Goal: Browse casually: Explore the website without a specific task or goal

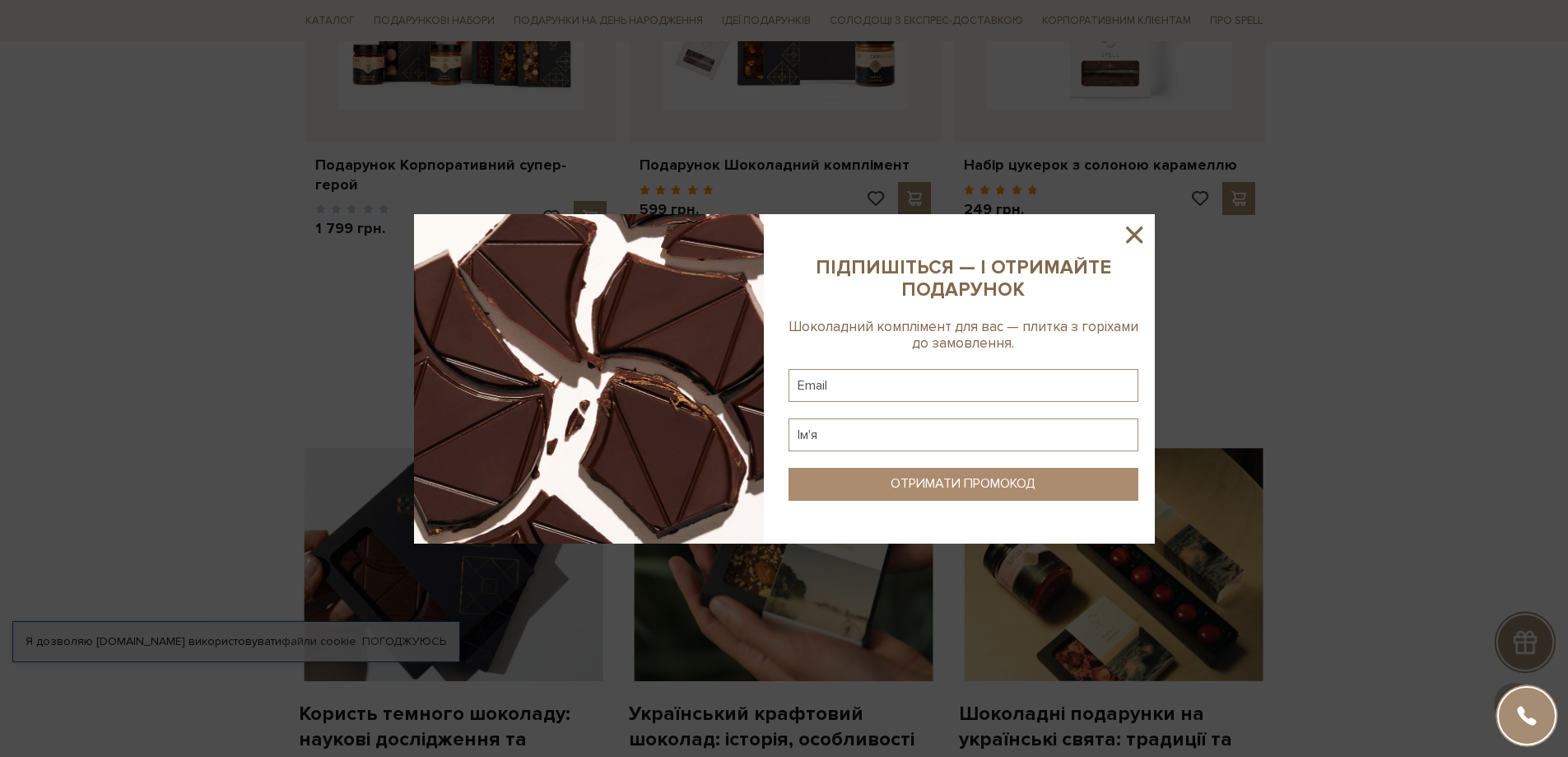
scroll to position [659, 0]
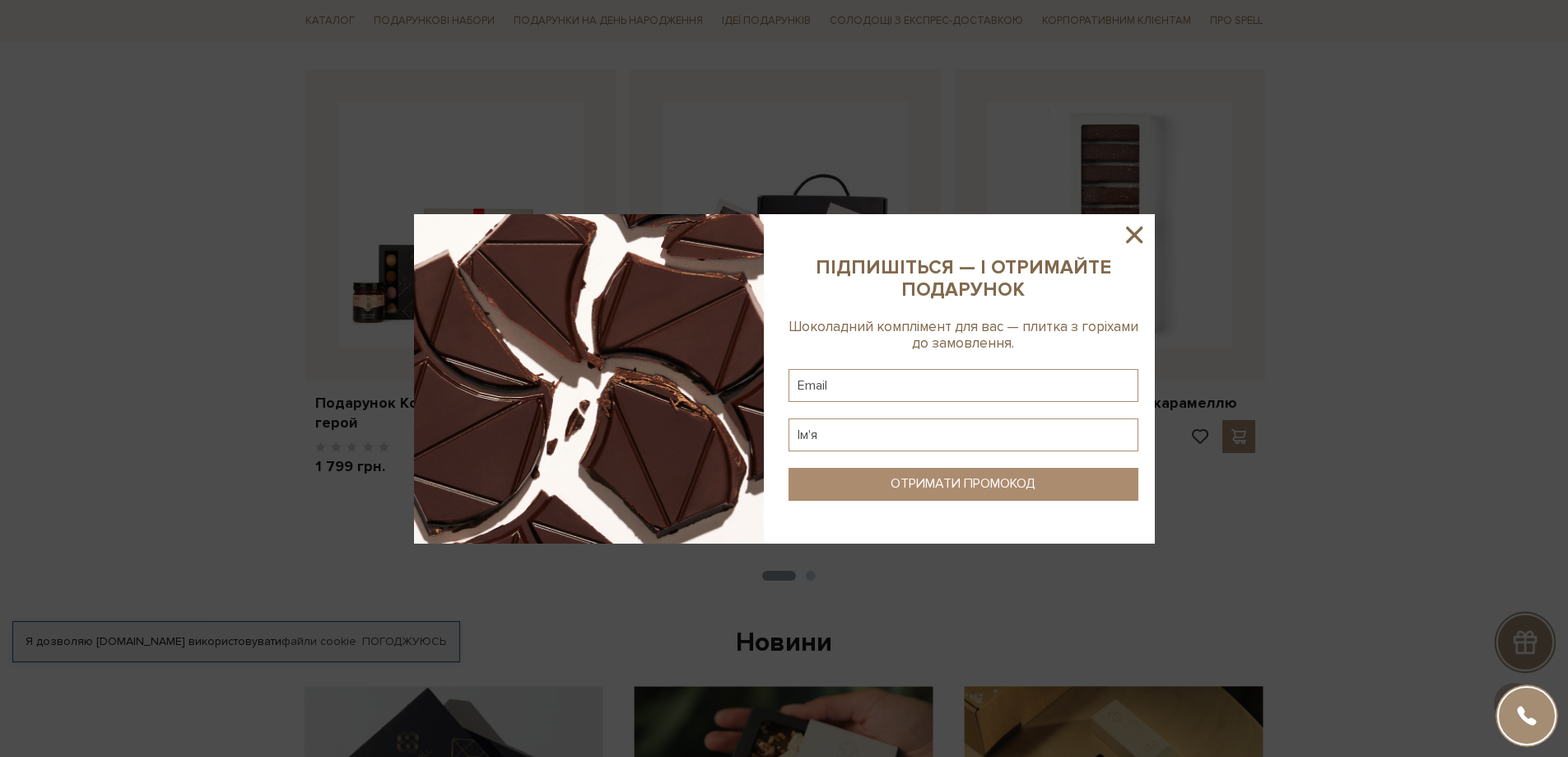
click at [1129, 238] on icon at bounding box center [1135, 235] width 28 height 28
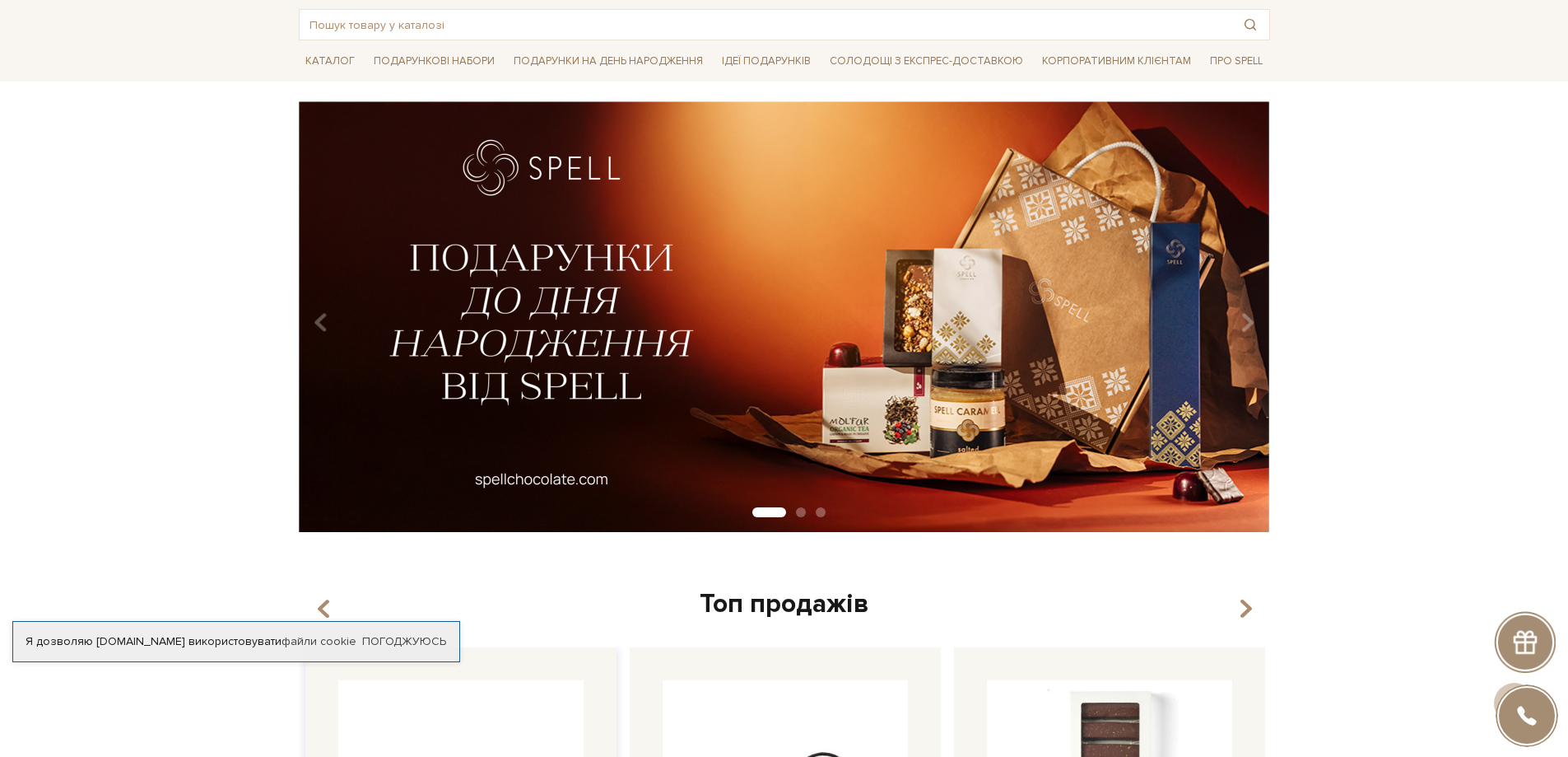
scroll to position [0, 0]
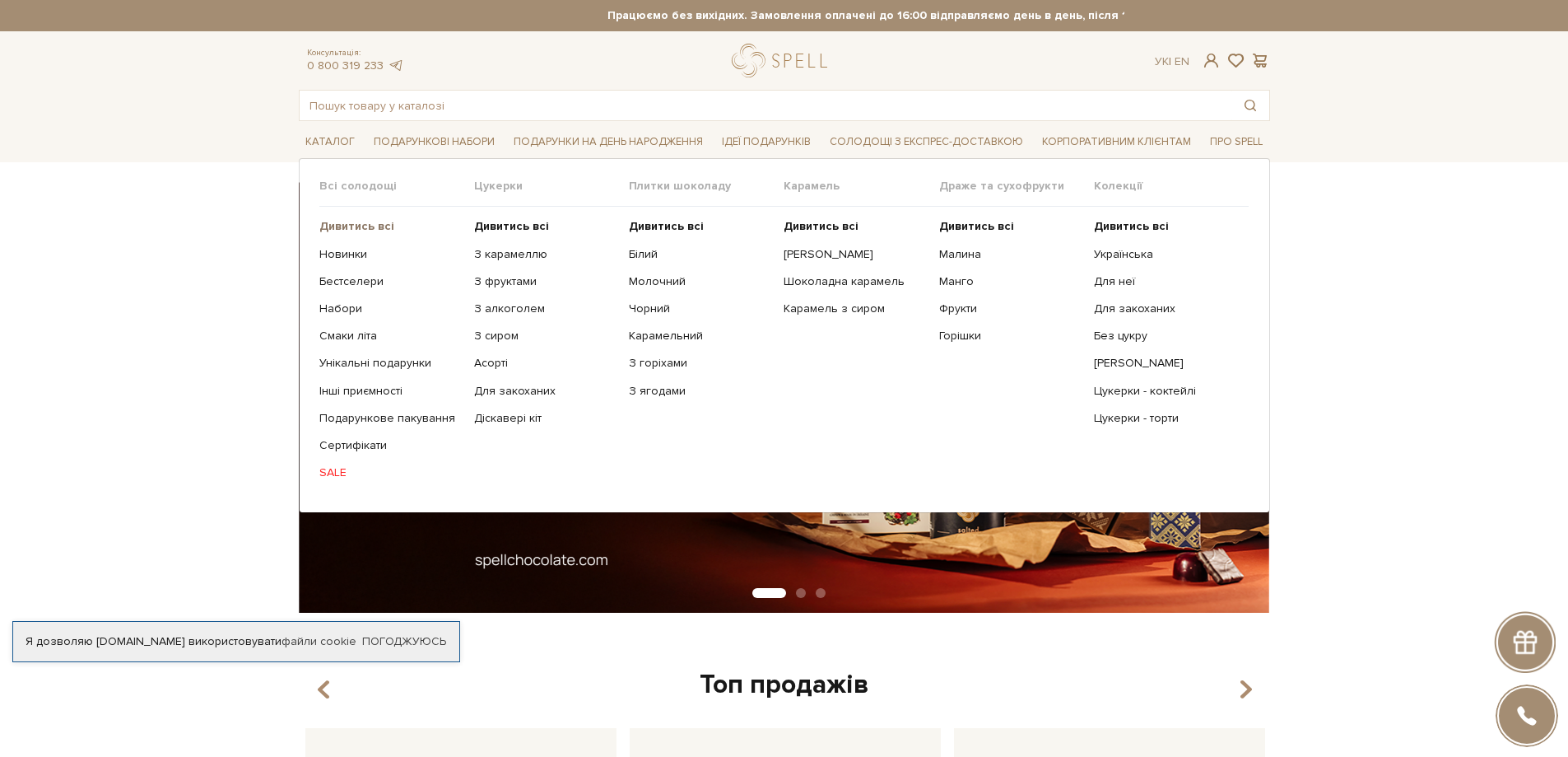
click at [329, 226] on b "Дивитись всі" at bounding box center [357, 226] width 75 height 14
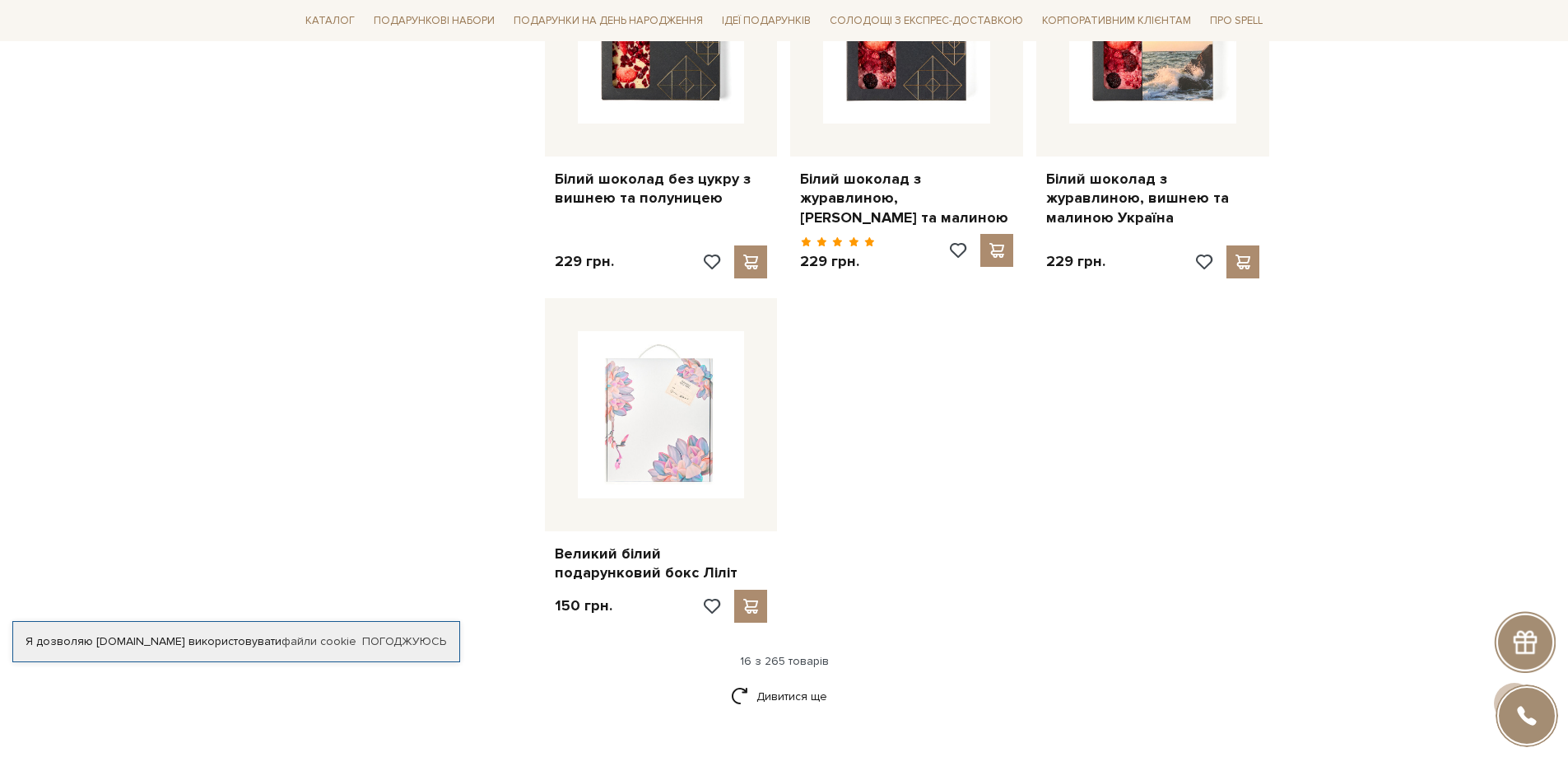
scroll to position [1977, 0]
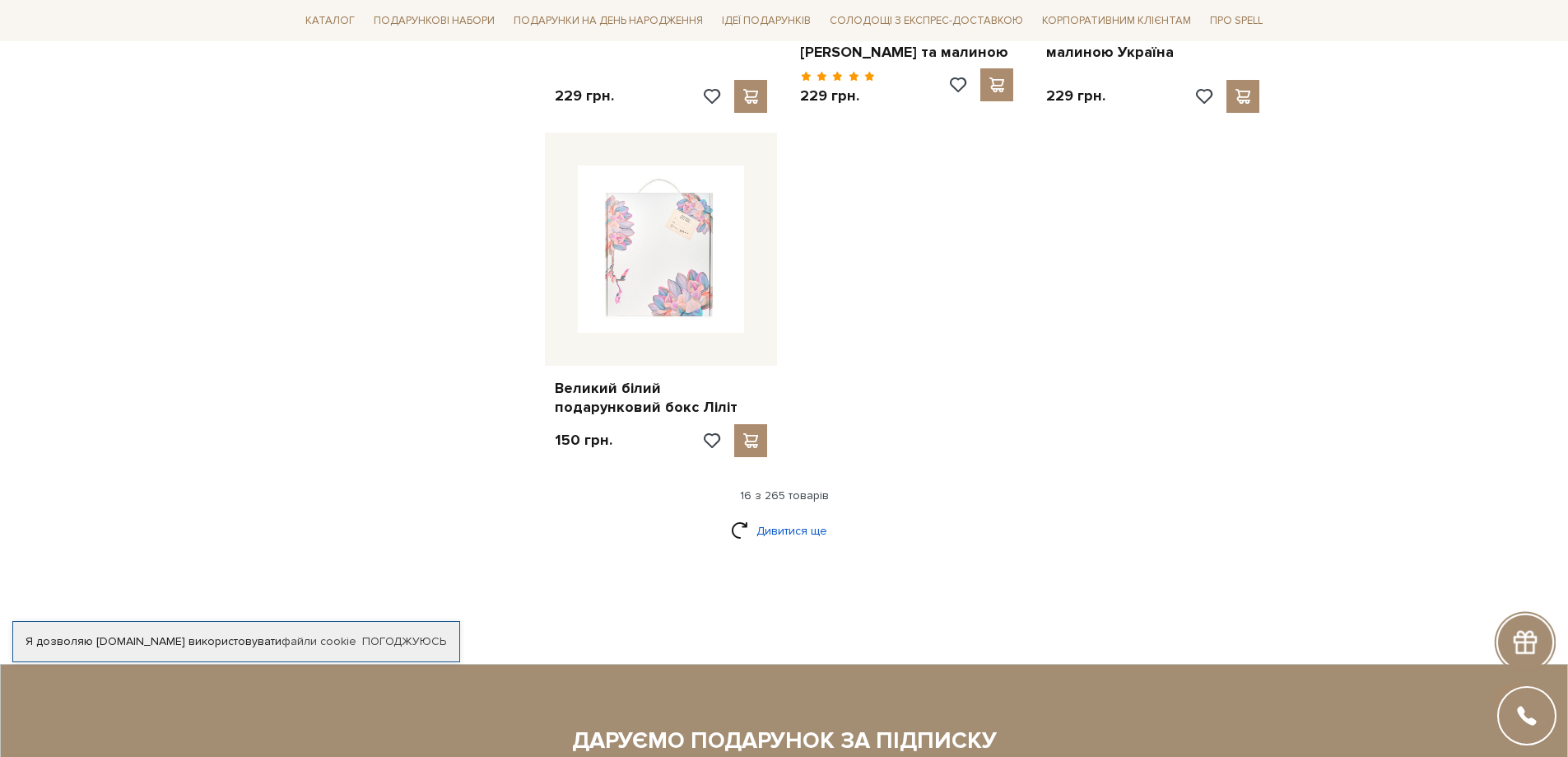
click at [816, 517] on link "Дивитися ще" at bounding box center [784, 531] width 107 height 29
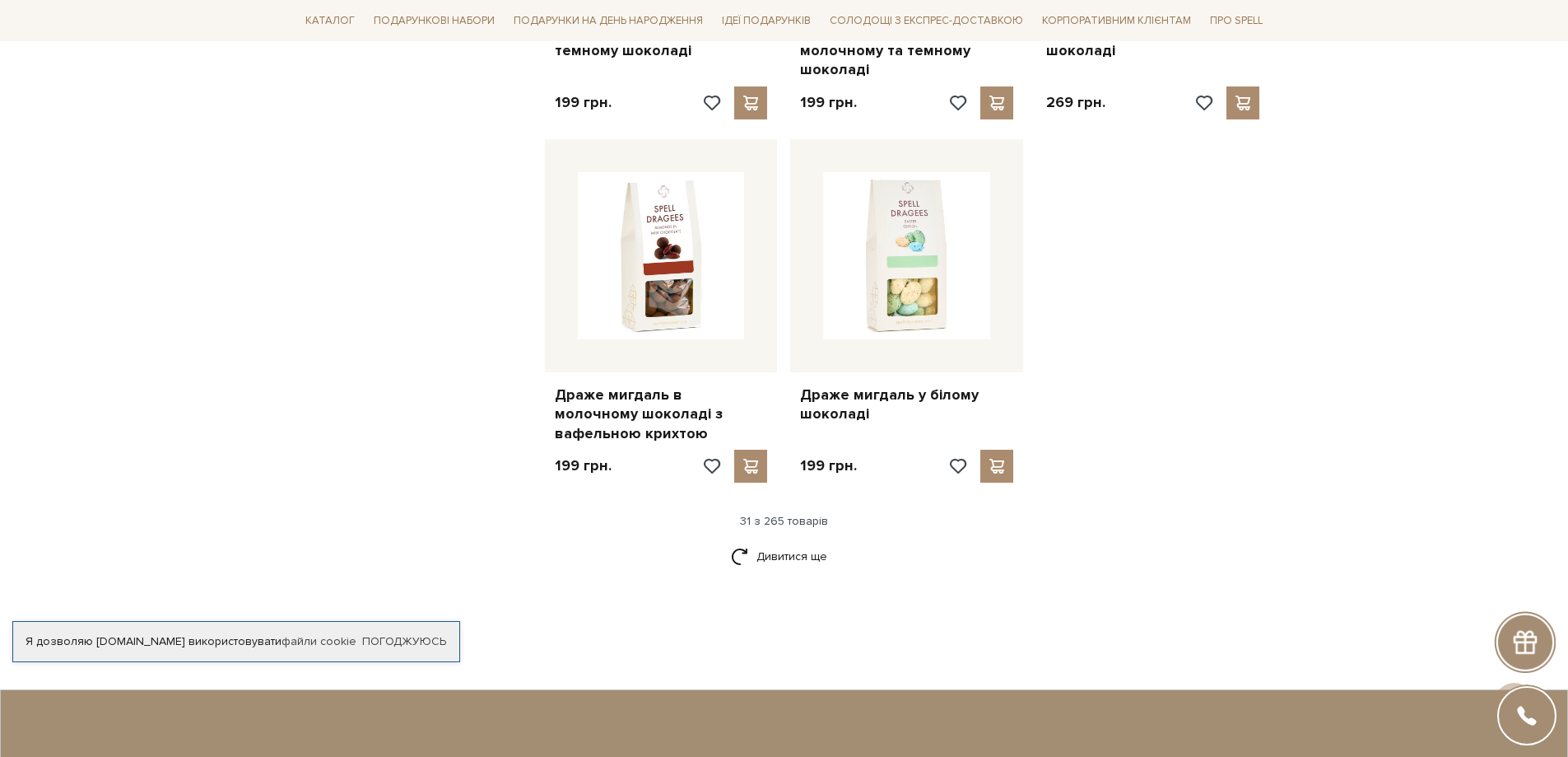
scroll to position [3706, 0]
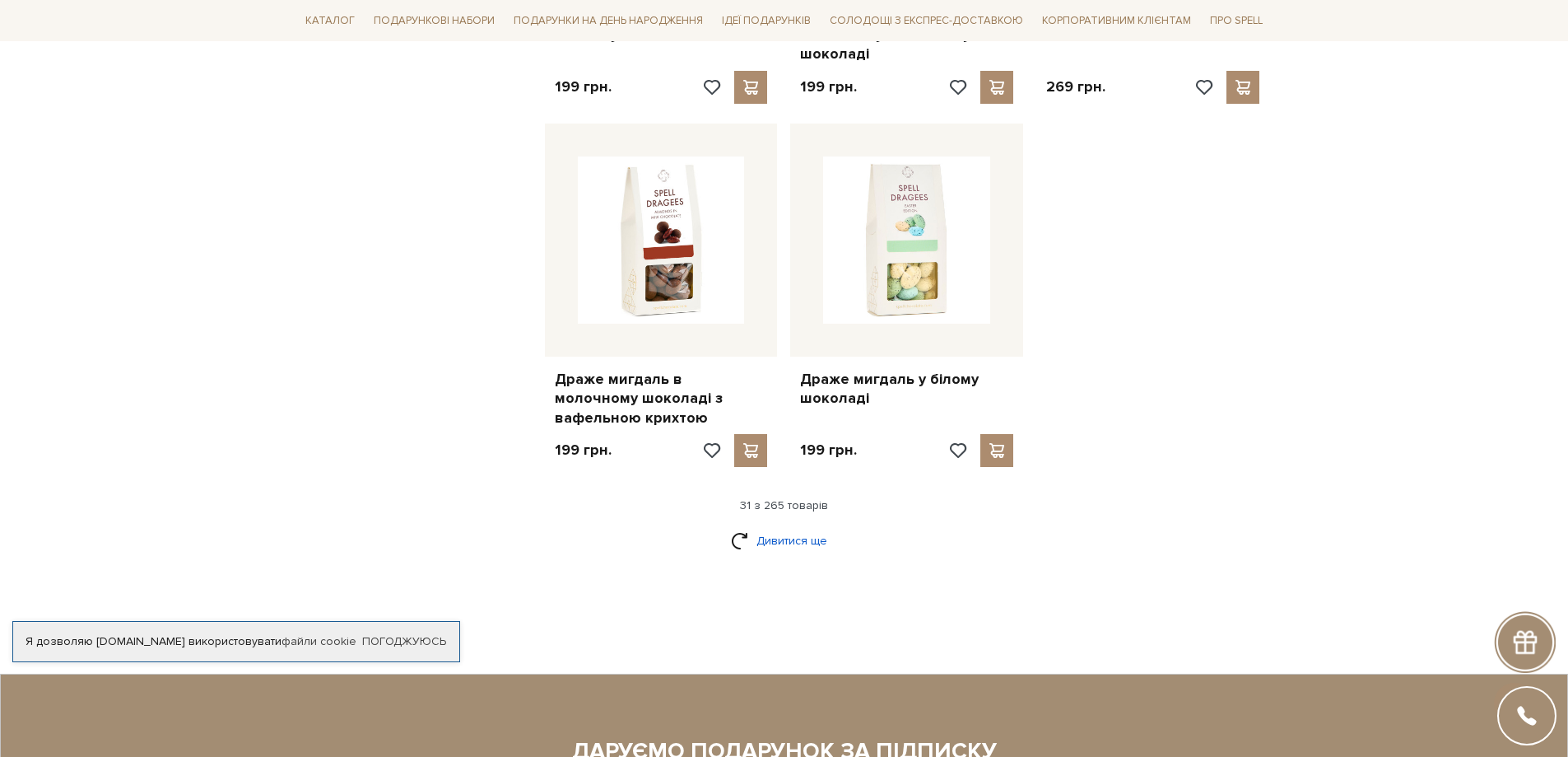
click at [797, 526] on link "Дивитися ще" at bounding box center [784, 541] width 107 height 29
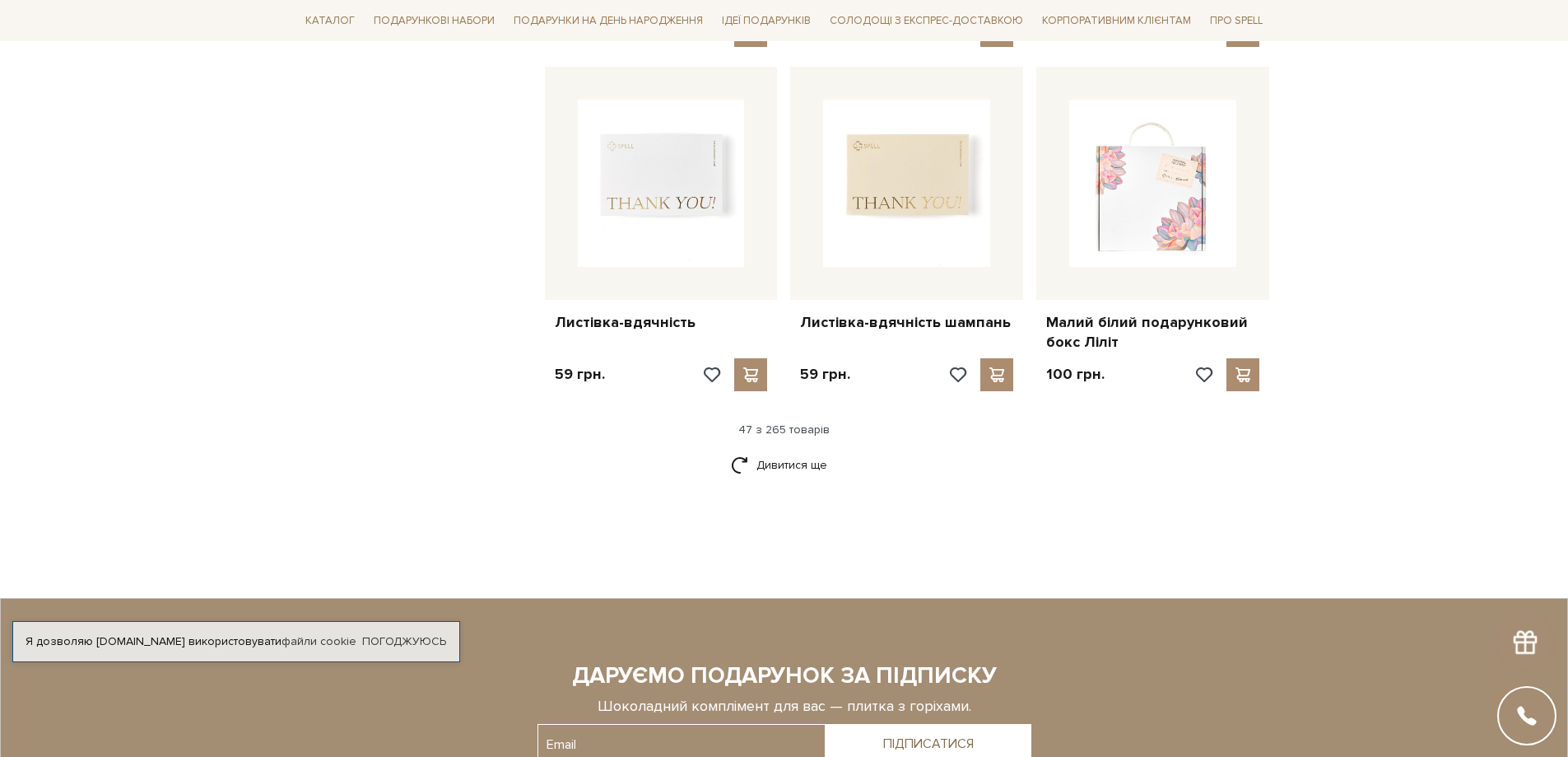
scroll to position [5519, 0]
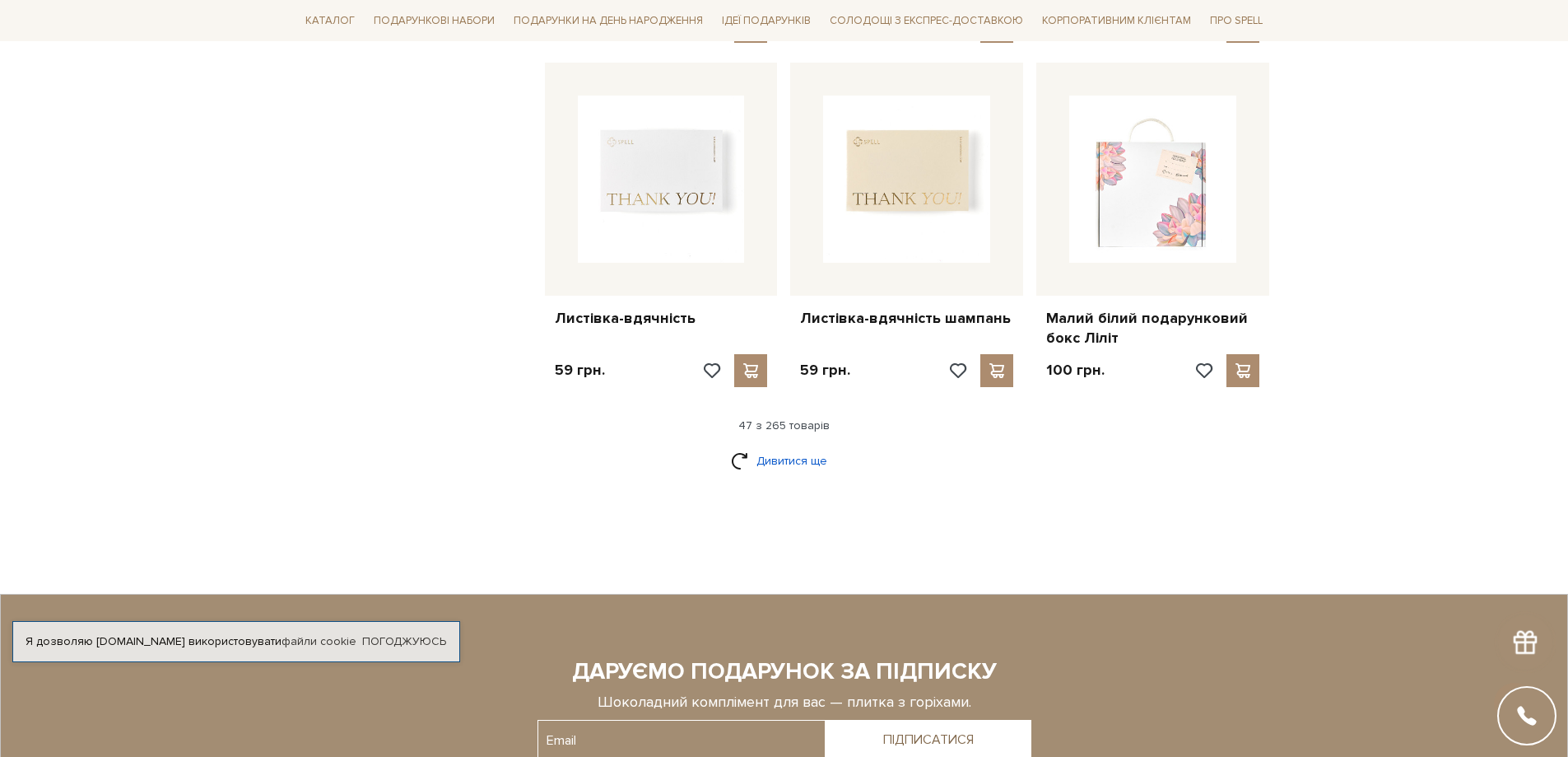
click at [772, 446] on link "Дивитися ще" at bounding box center [784, 460] width 107 height 29
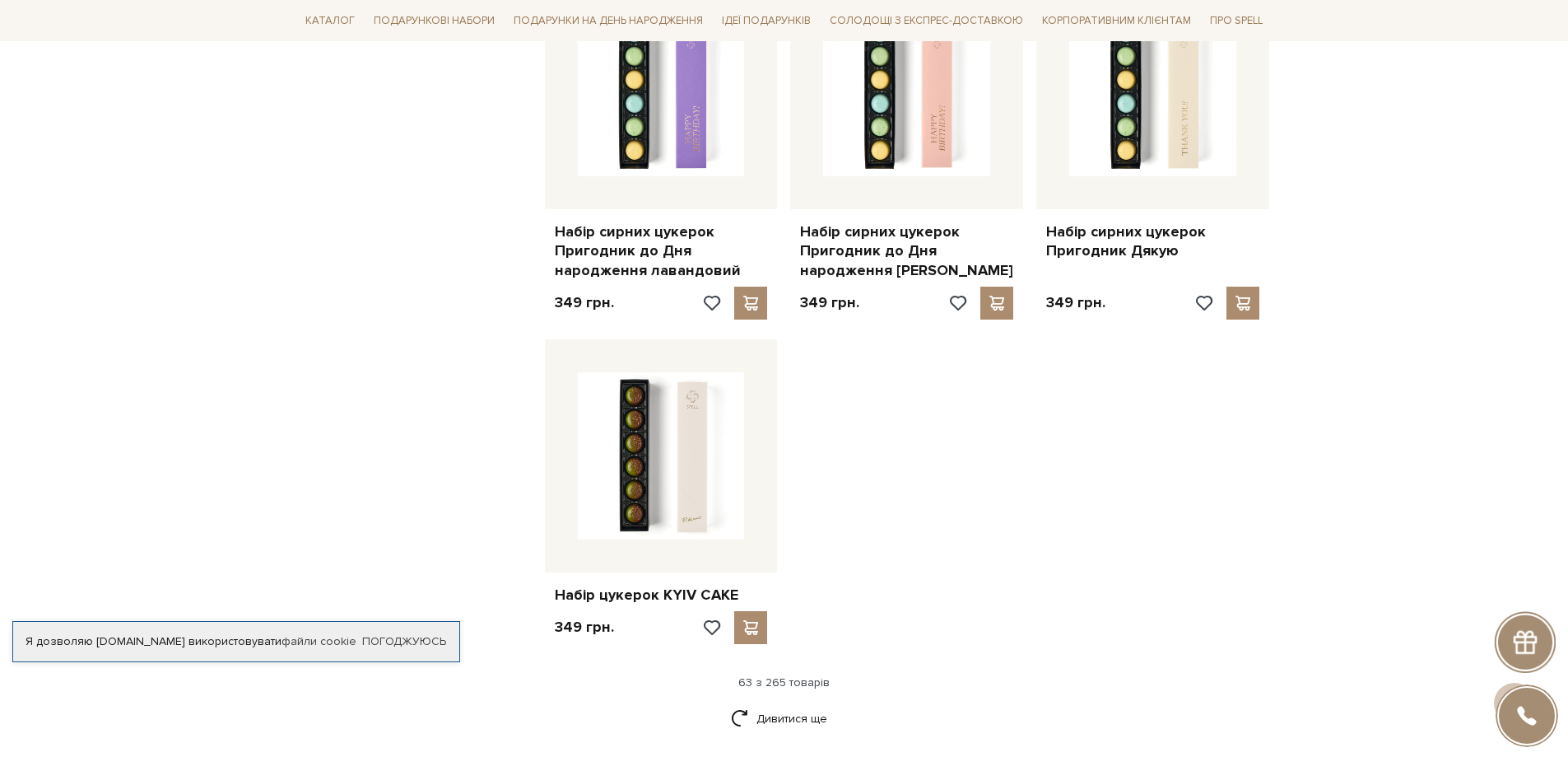
scroll to position [7661, 0]
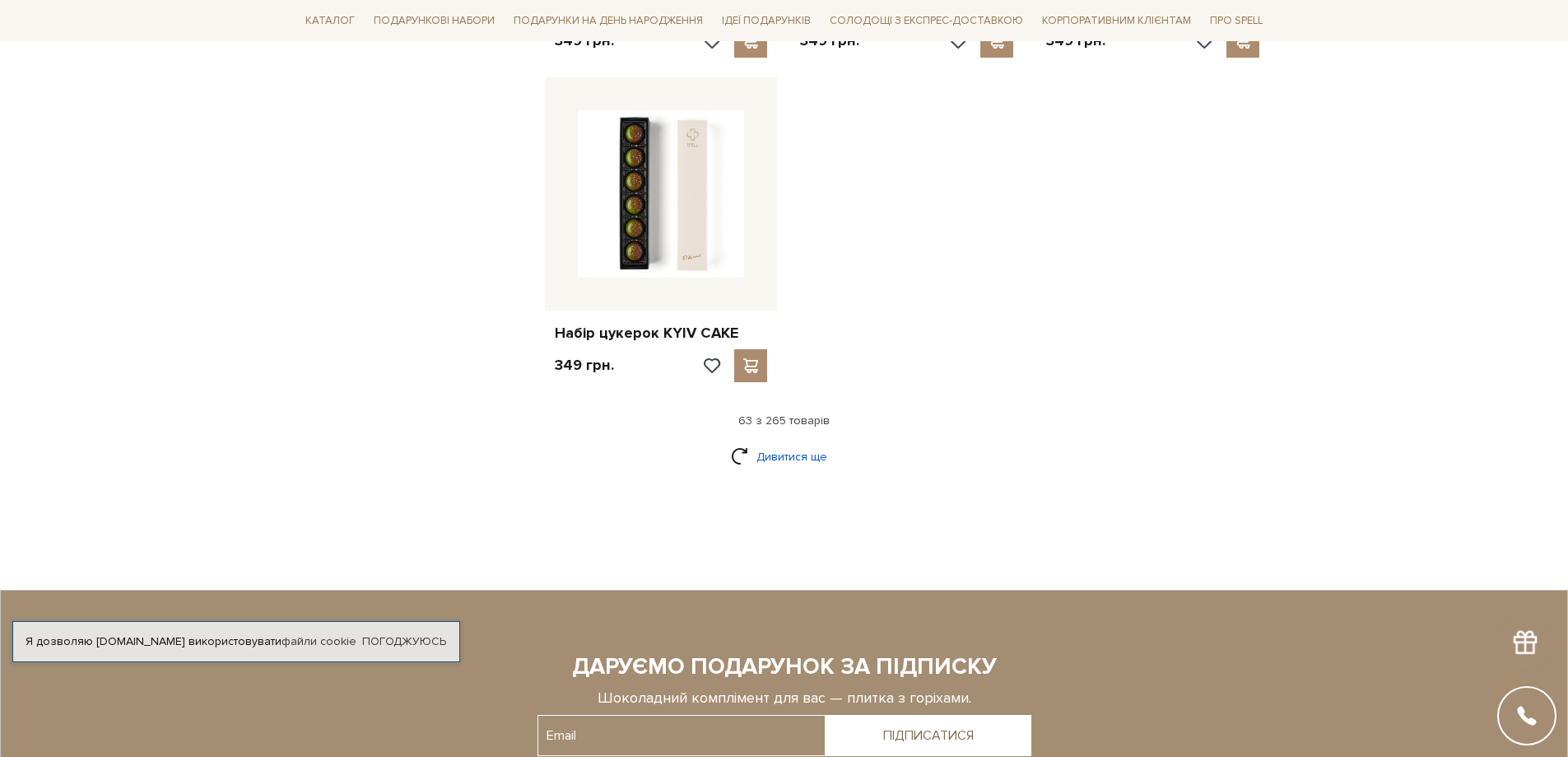
click at [782, 443] on link "Дивитися ще" at bounding box center [784, 457] width 107 height 29
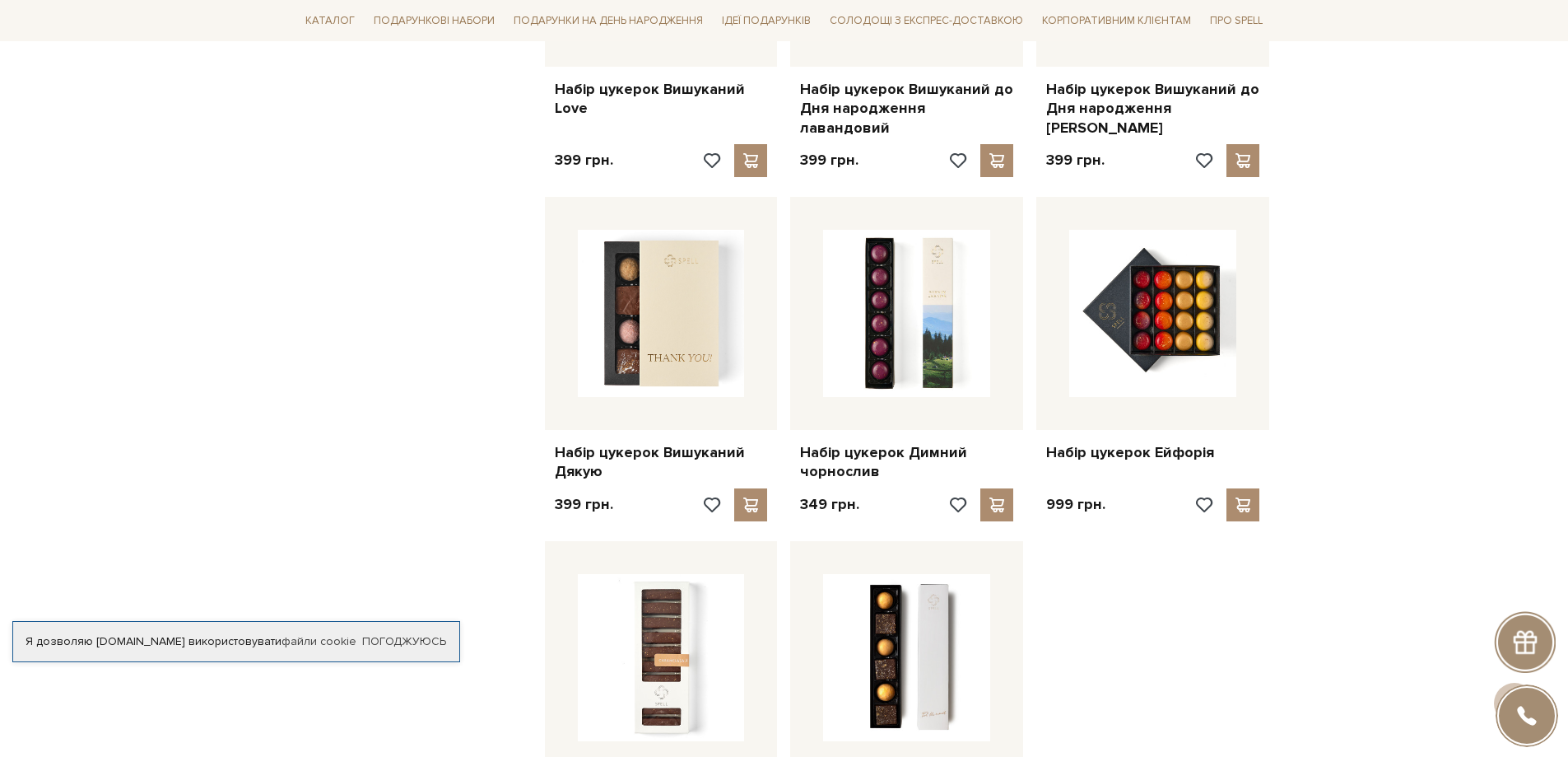
scroll to position [9225, 0]
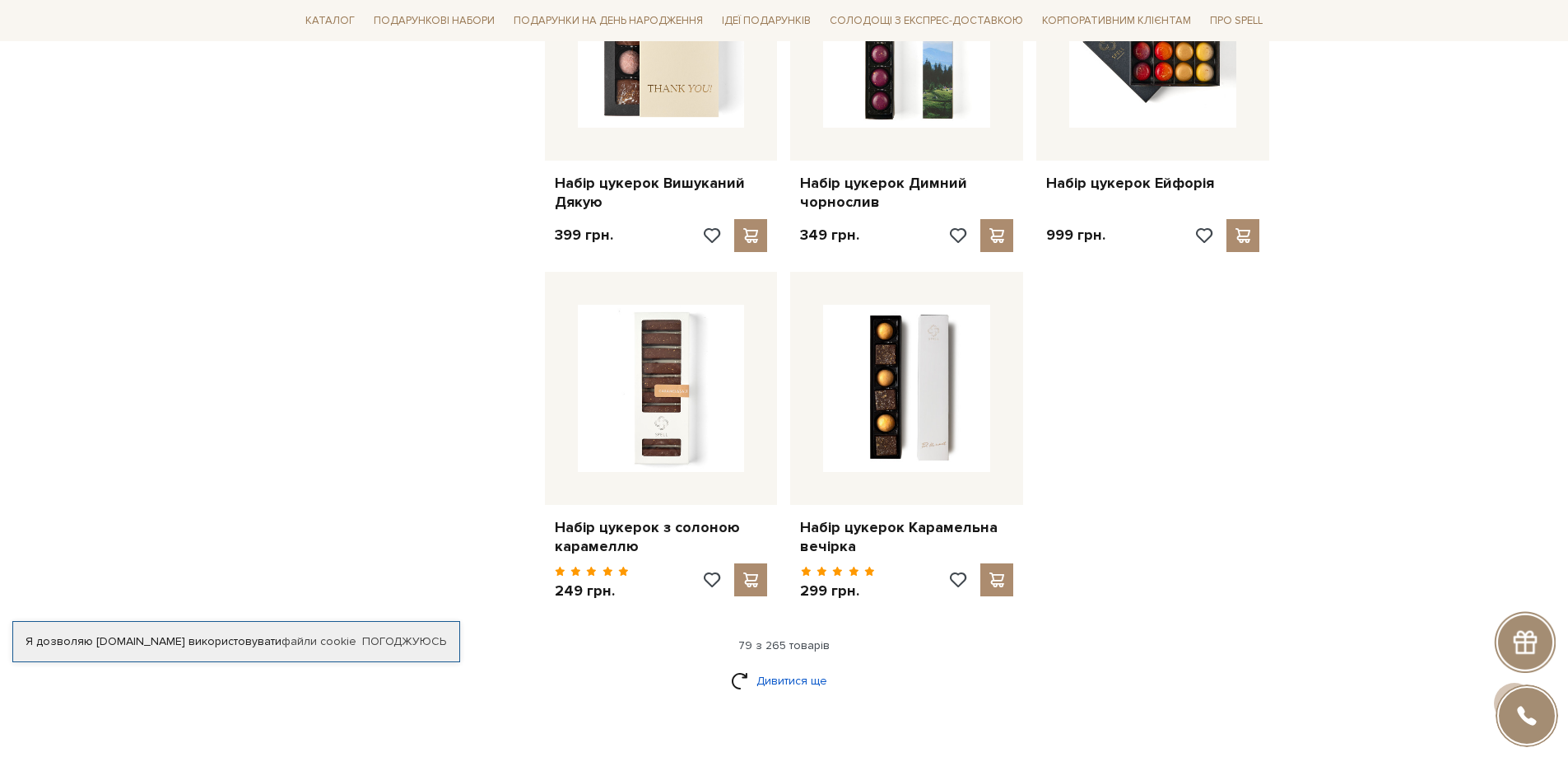
click at [803, 666] on link "Дивитися ще" at bounding box center [784, 680] width 107 height 29
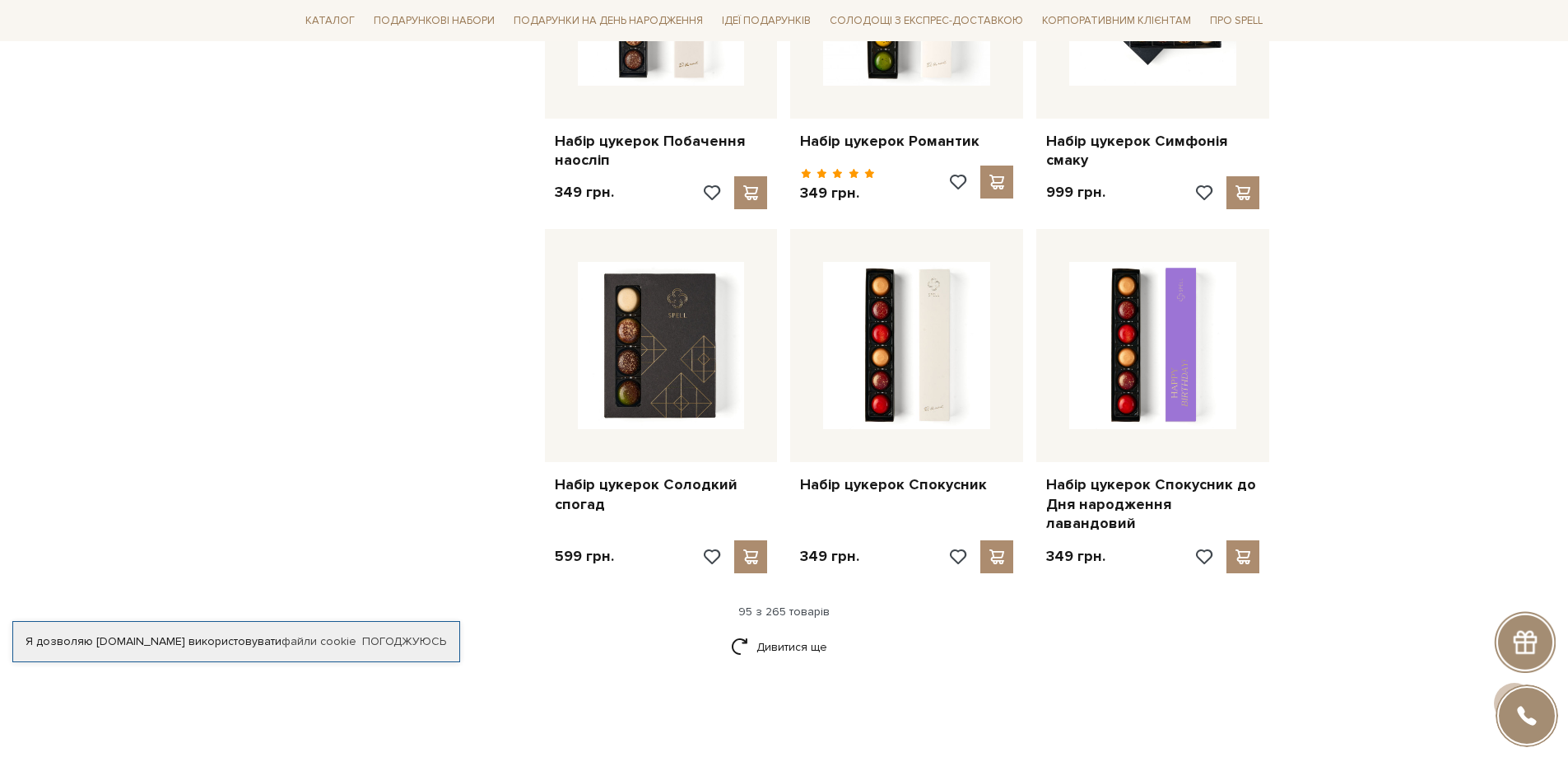
scroll to position [11202, 0]
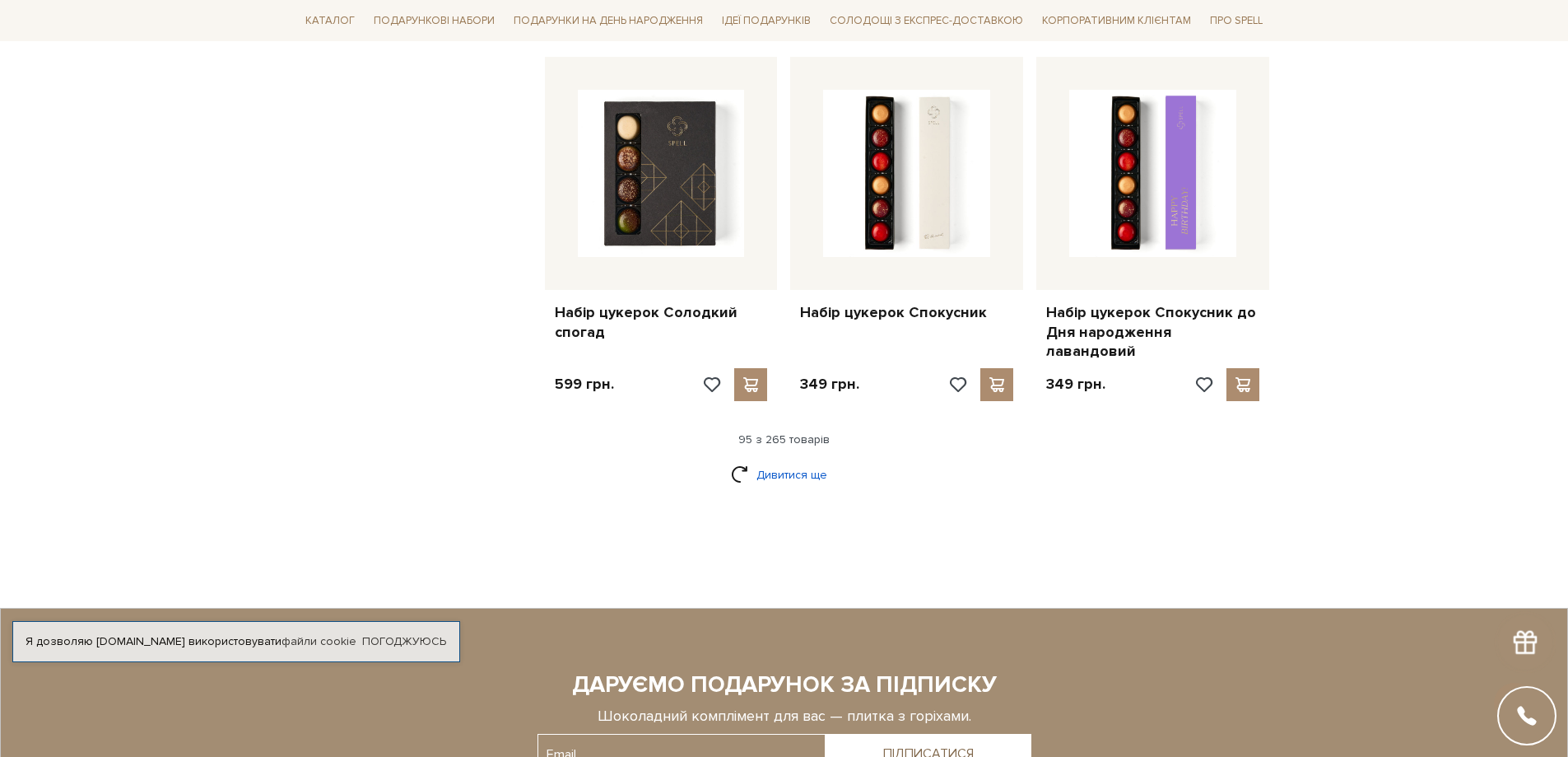
click at [778, 460] on link "Дивитися ще" at bounding box center [784, 474] width 107 height 29
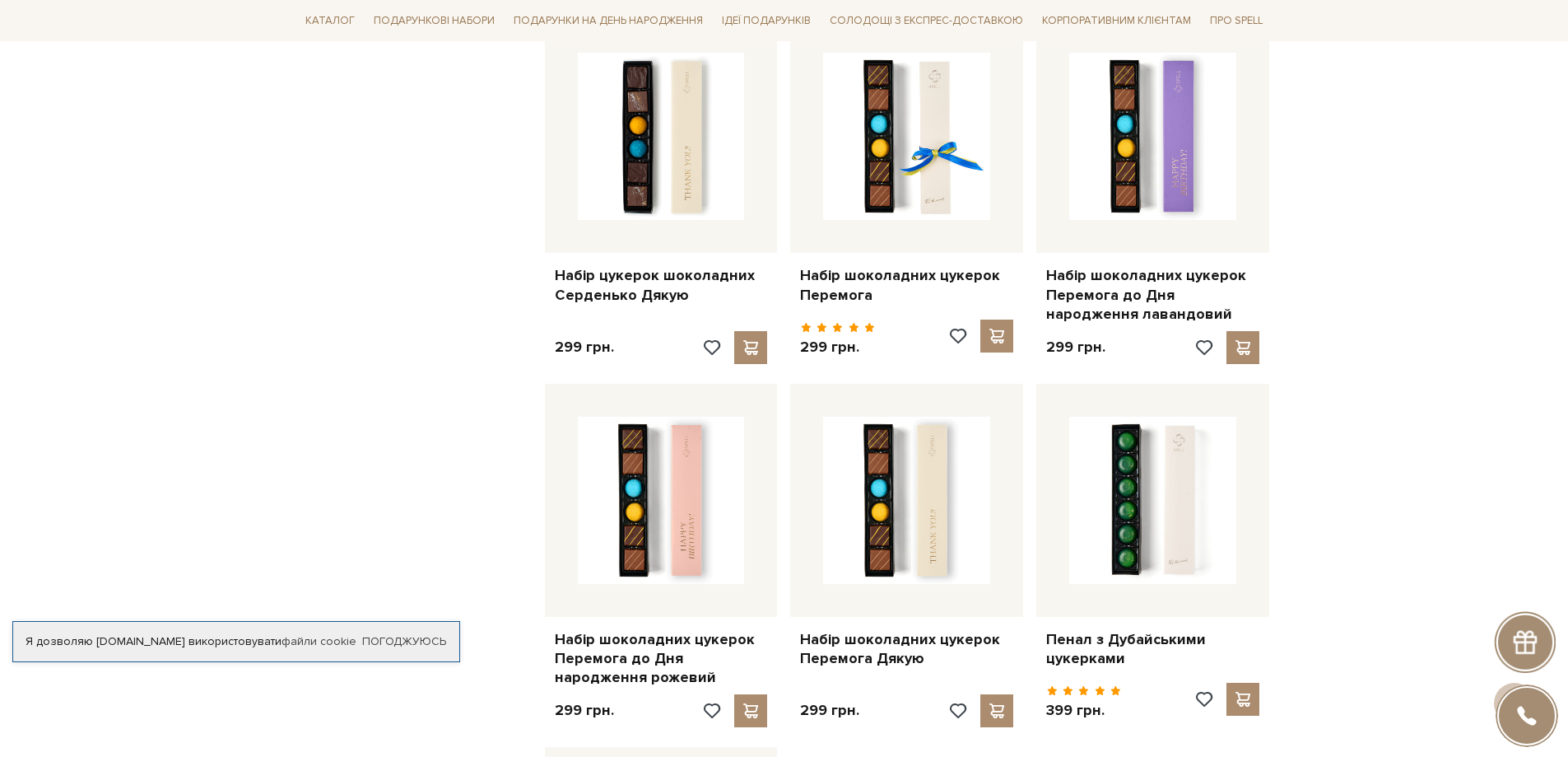
scroll to position [13097, 0]
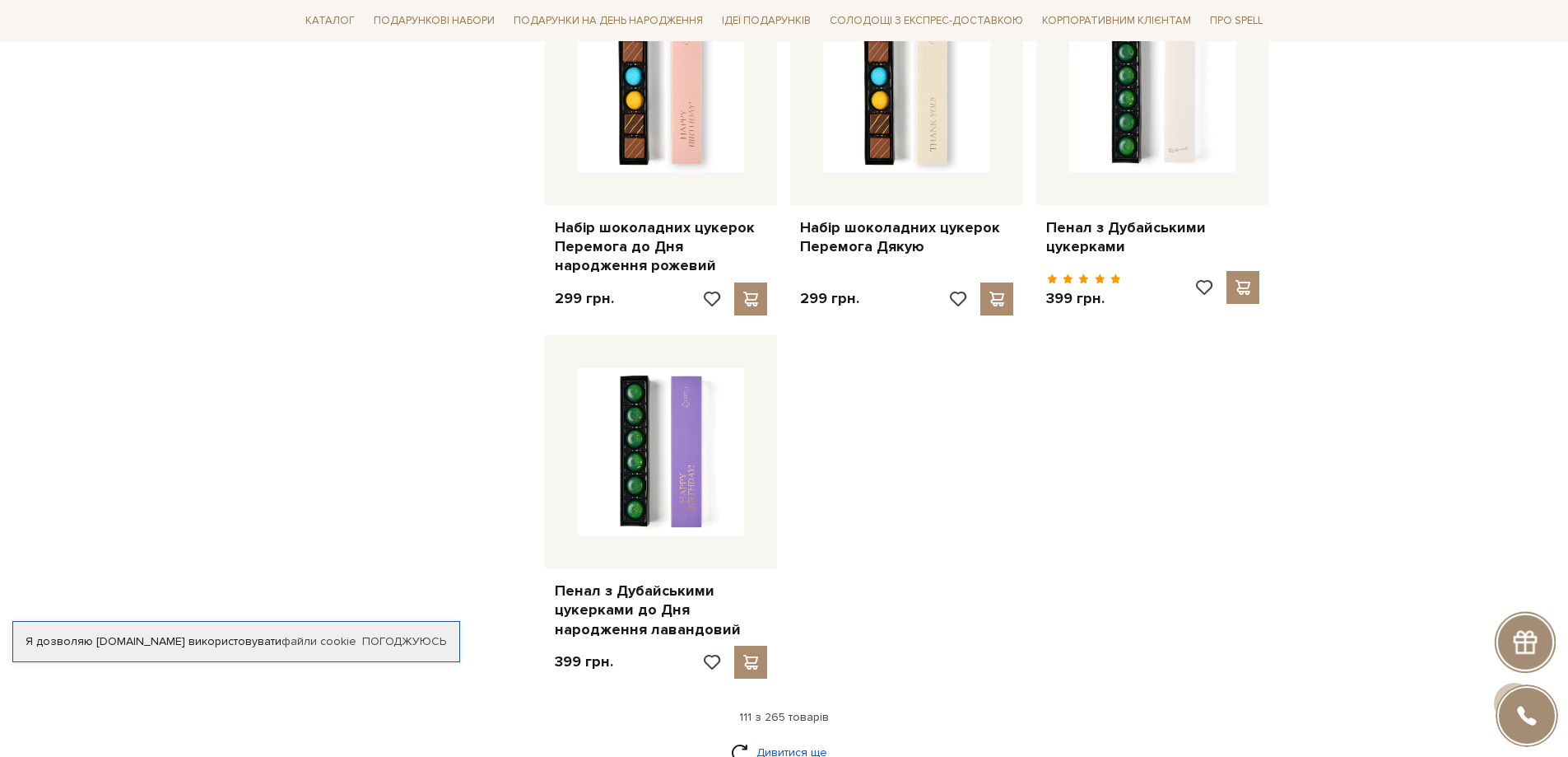
click at [796, 738] on link "Дивитися ще" at bounding box center [784, 753] width 107 height 29
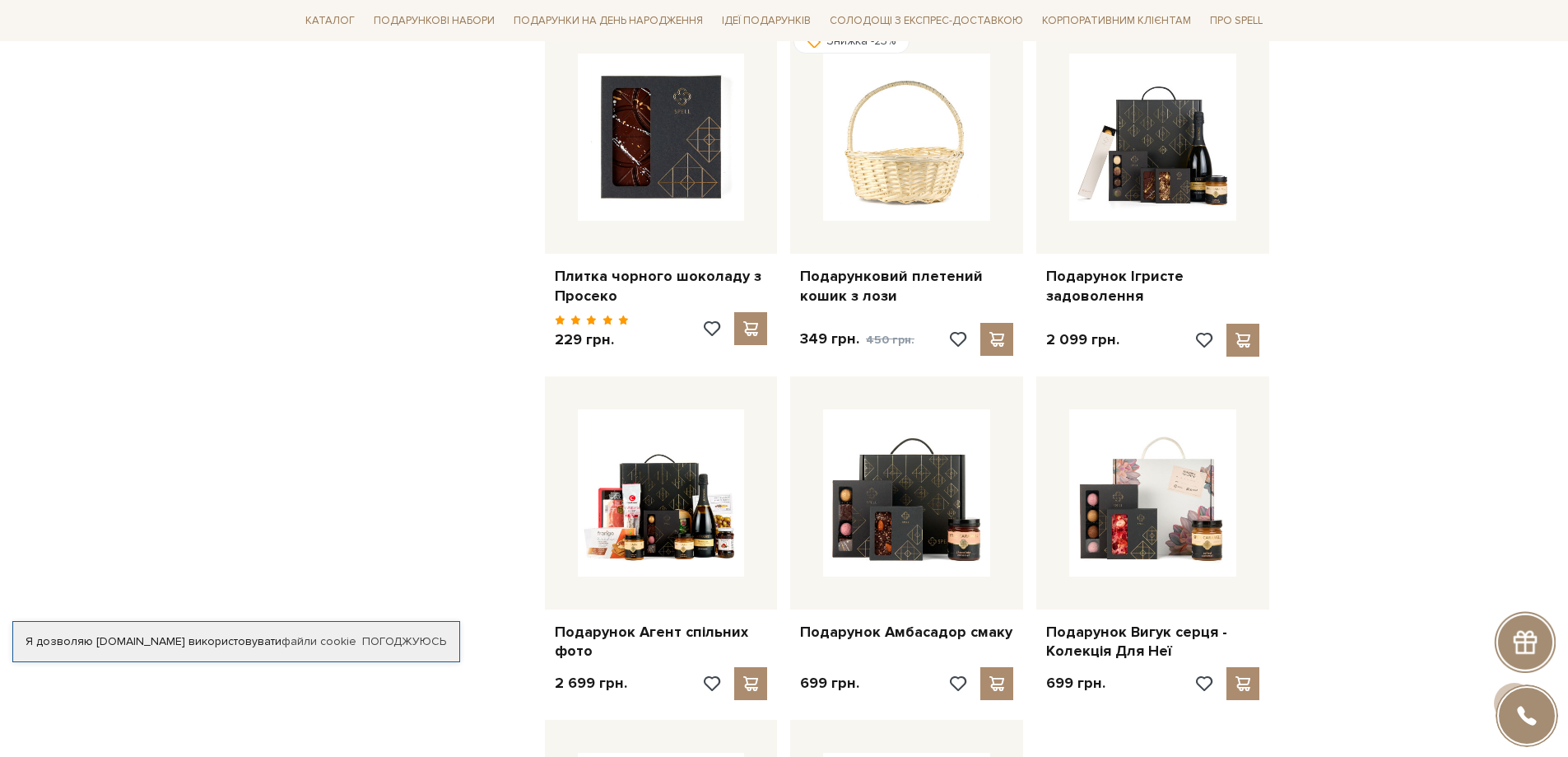
scroll to position [14827, 0]
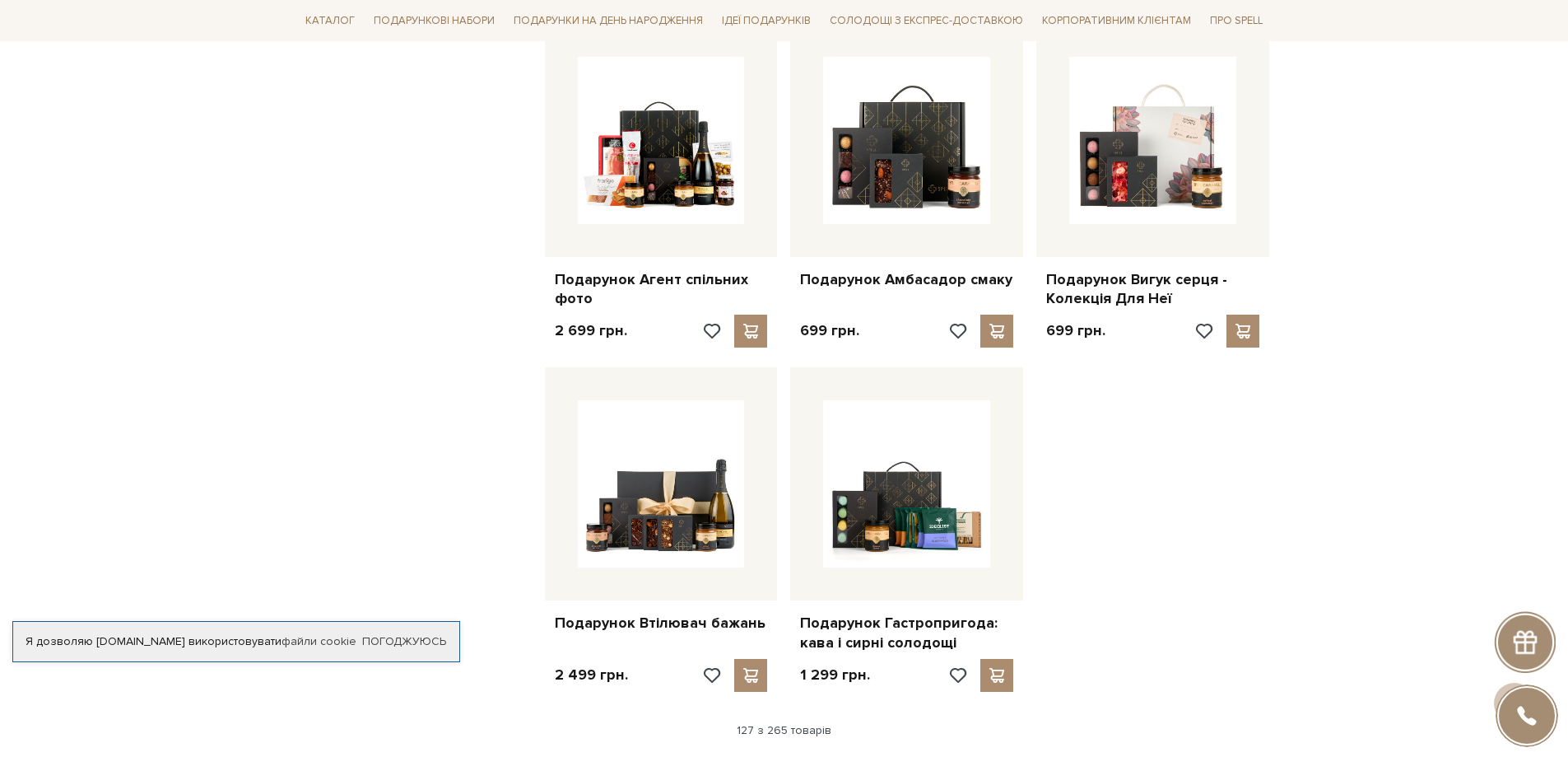
click at [786, 751] on link "Дивитися ще" at bounding box center [784, 765] width 107 height 29
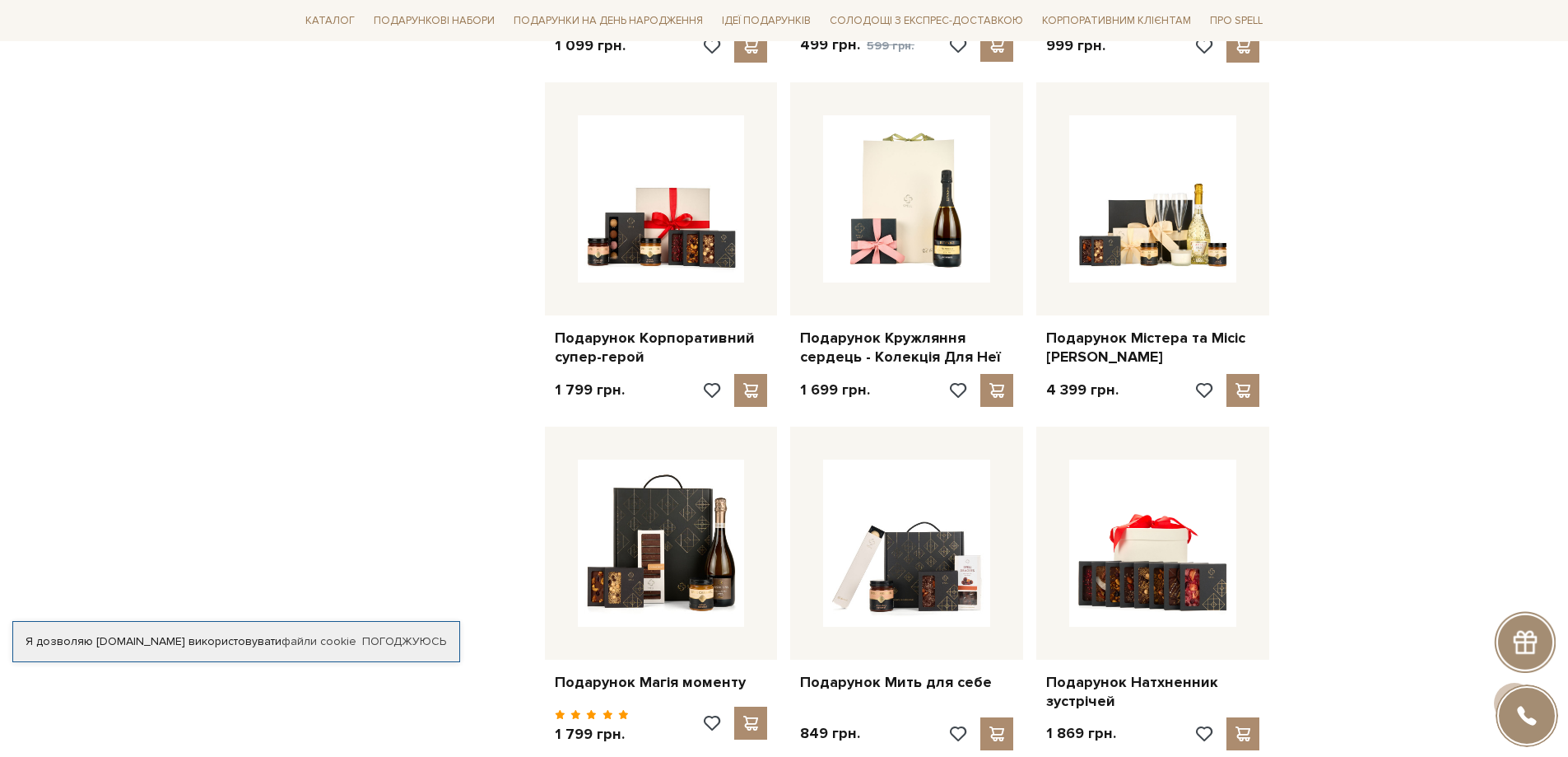
scroll to position [16721, 0]
